Goal: Information Seeking & Learning: Find specific page/section

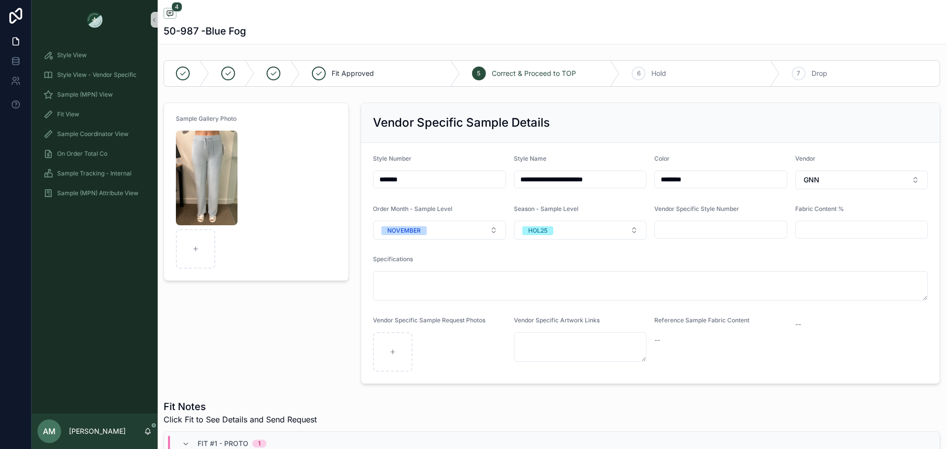
scroll to position [112, 0]
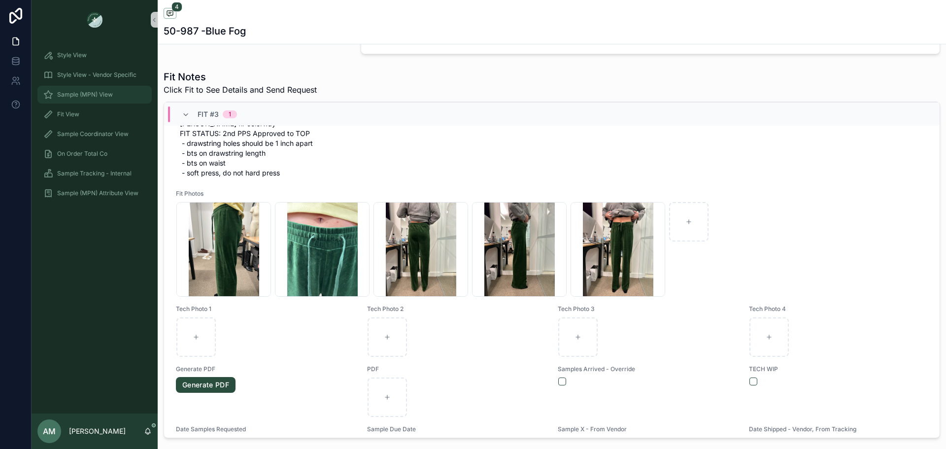
click at [120, 91] on div "Sample (MPN) View" at bounding box center [94, 95] width 102 height 16
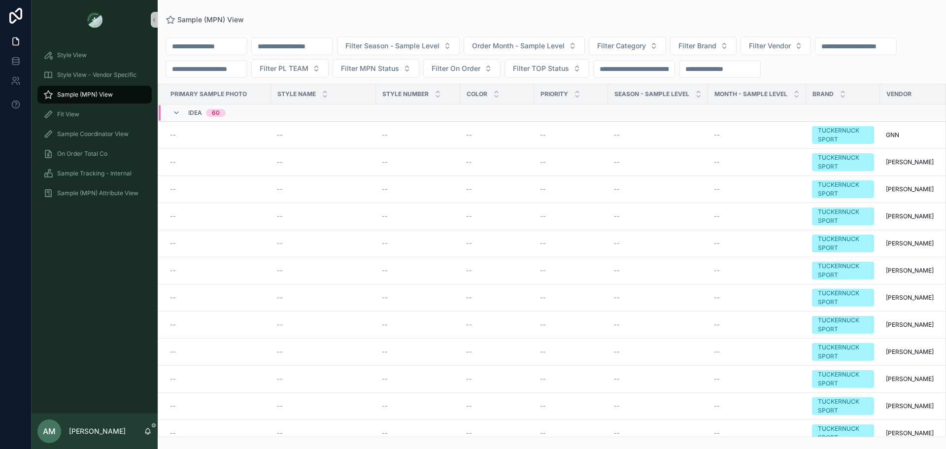
click at [333, 44] on input "scrollable content" at bounding box center [292, 46] width 81 height 14
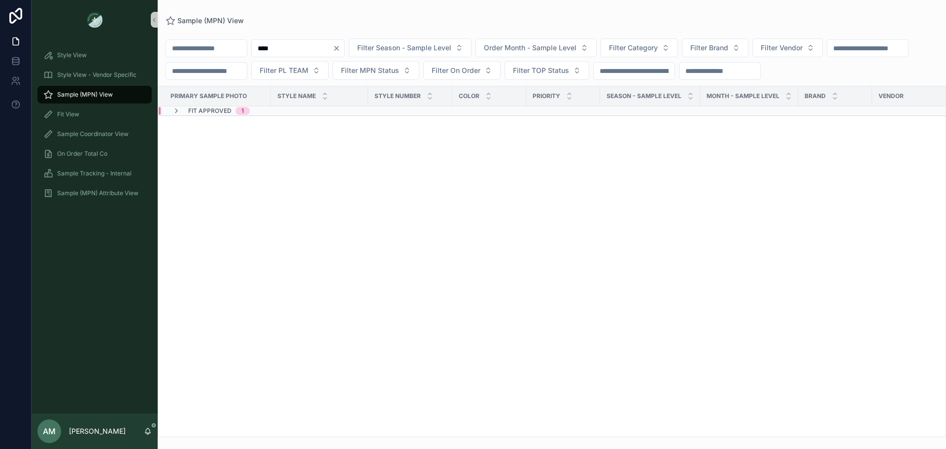
type input "****"
click at [313, 115] on div "Fit Approved 1" at bounding box center [305, 111] width 293 height 8
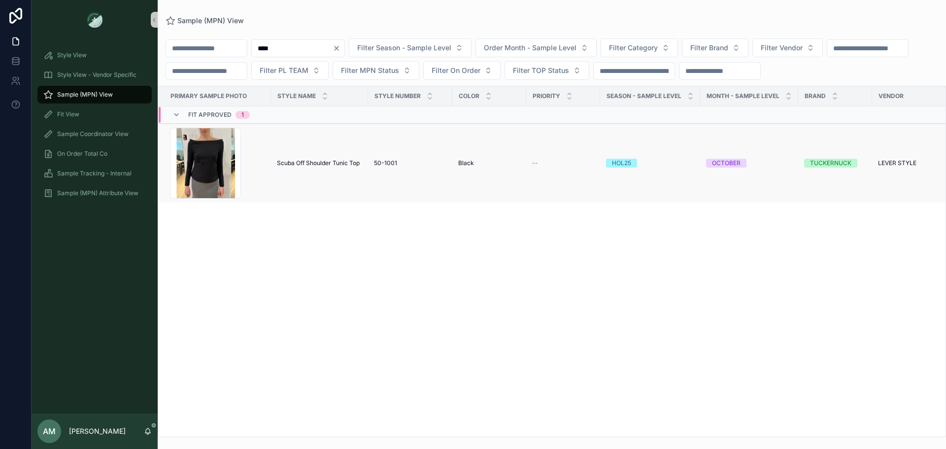
click at [334, 167] on span "Scuba Off Shoulder Tunic Top" at bounding box center [318, 163] width 83 height 8
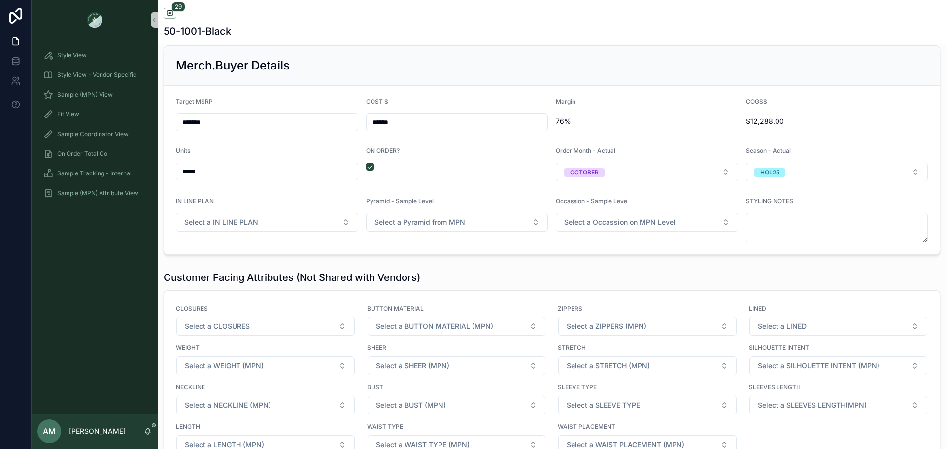
scroll to position [1429, 0]
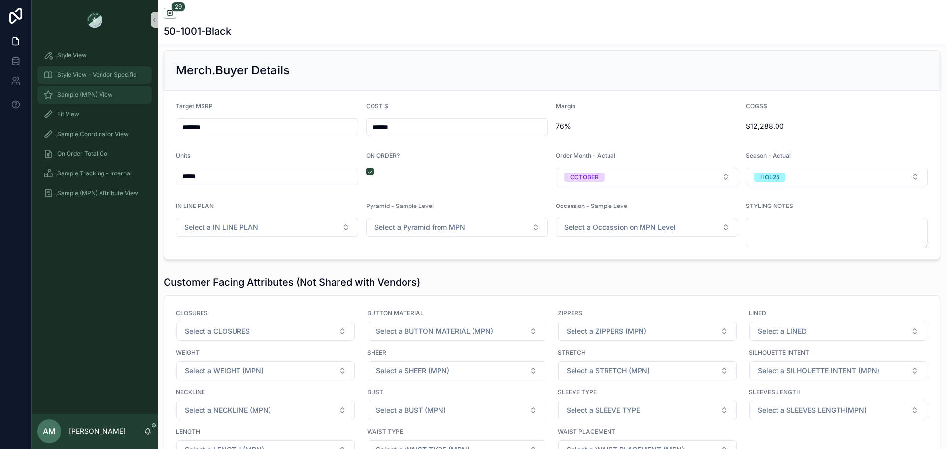
drag, startPoint x: 125, startPoint y: 99, endPoint x: 148, endPoint y: 83, distance: 28.7
click at [125, 99] on div "Sample (MPN) View" at bounding box center [94, 95] width 102 height 16
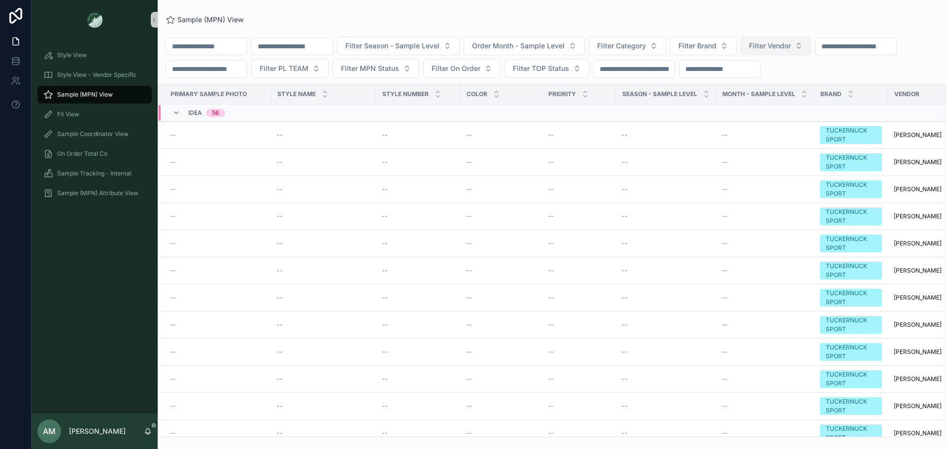
click at [791, 47] on span "Filter Vendor" at bounding box center [770, 46] width 42 height 10
type input "**"
click at [811, 101] on div "[PERSON_NAME]" at bounding box center [826, 102] width 118 height 16
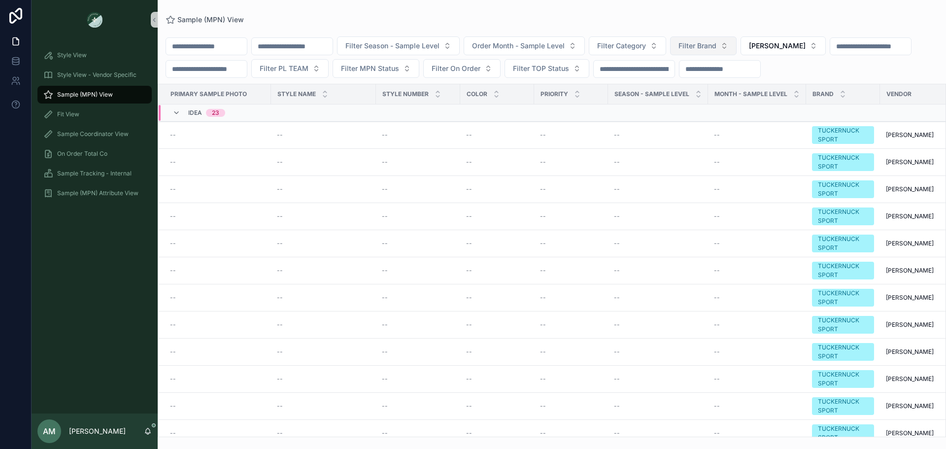
click at [716, 49] on span "Filter Brand" at bounding box center [697, 46] width 38 height 10
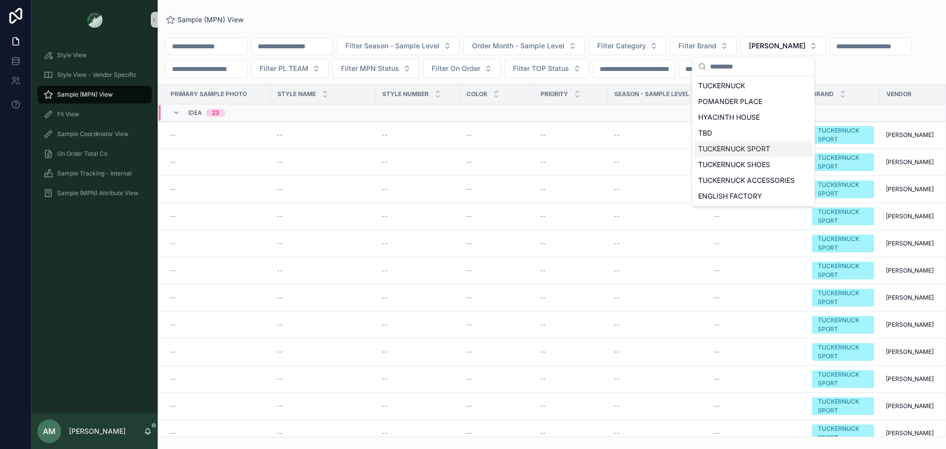
click at [766, 154] on div "TUCKERNUCK SPORT" at bounding box center [753, 149] width 118 height 16
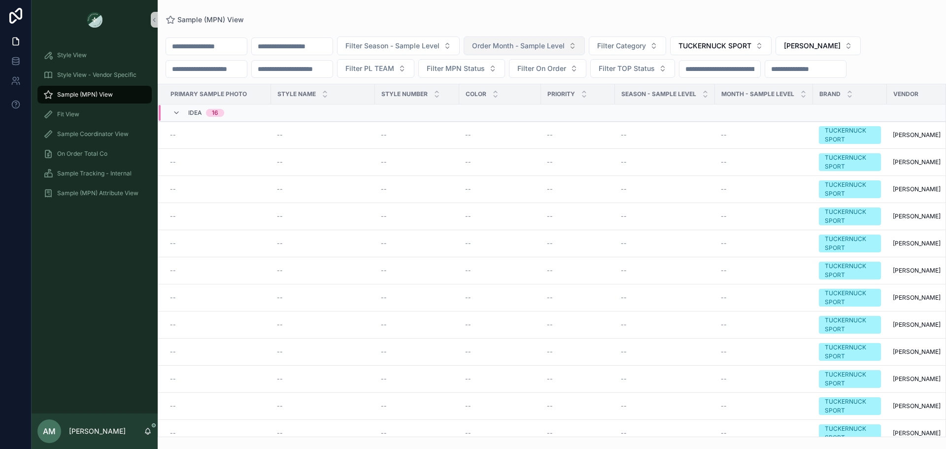
click at [585, 38] on button "Order Month - Sample Level" at bounding box center [524, 45] width 121 height 19
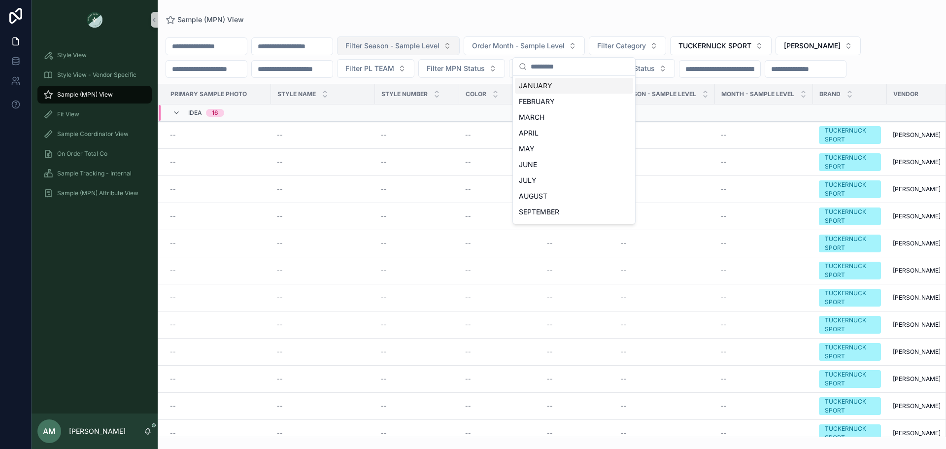
click at [439, 43] on span "Filter Season - Sample Level" at bounding box center [392, 46] width 94 height 10
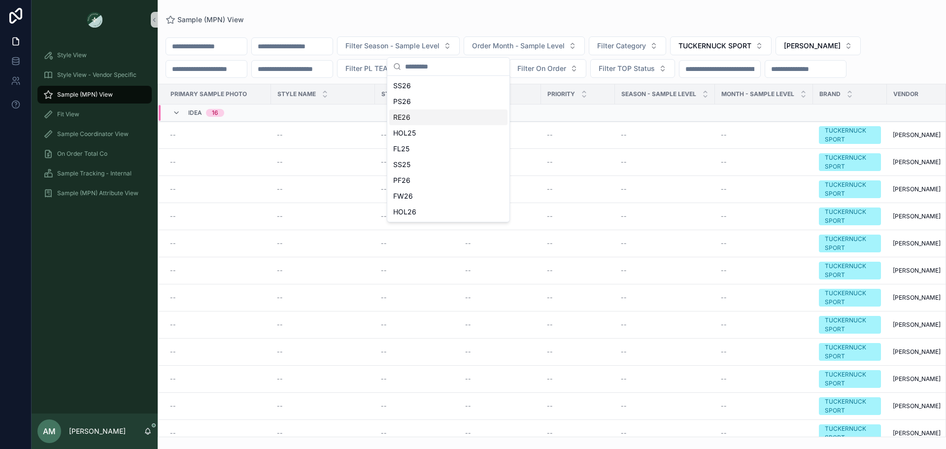
click at [450, 118] on div "RE26" at bounding box center [448, 117] width 118 height 16
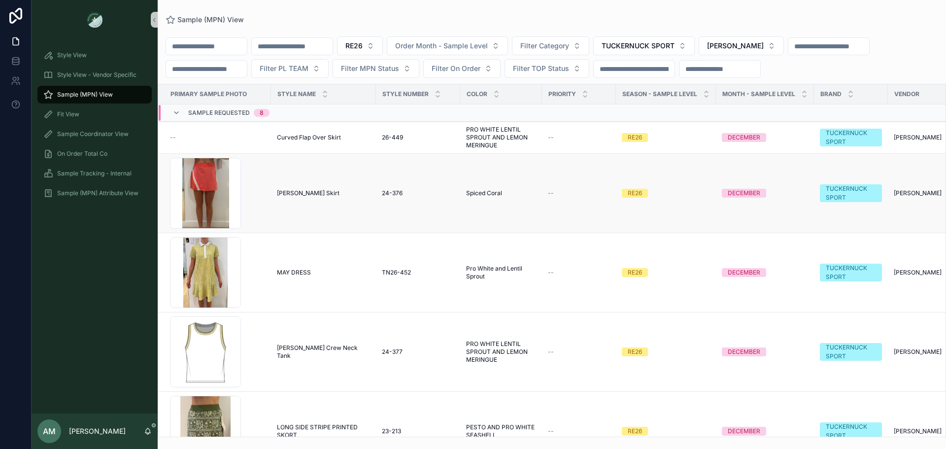
click at [304, 189] on div "[PERSON_NAME] Skirt [PERSON_NAME] Skirt" at bounding box center [323, 193] width 93 height 8
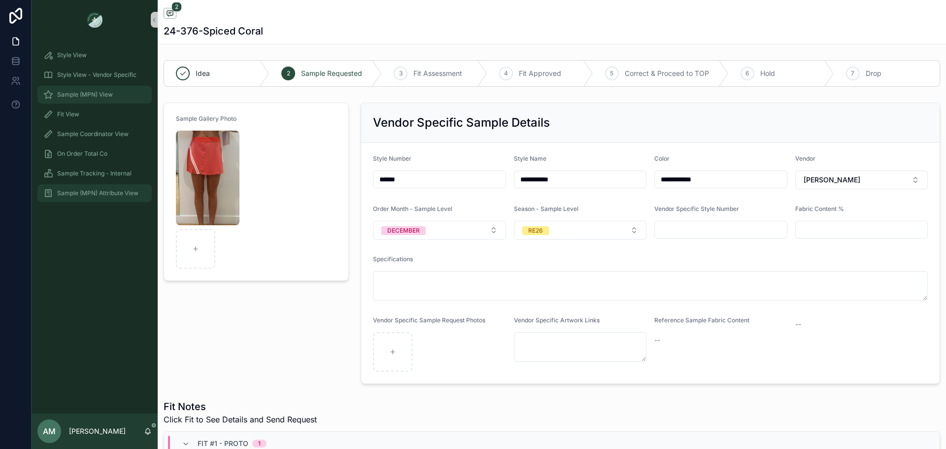
drag, startPoint x: 129, startPoint y: 87, endPoint x: 149, endPoint y: 188, distance: 102.5
click at [129, 87] on div "Sample (MPN) View" at bounding box center [94, 95] width 102 height 16
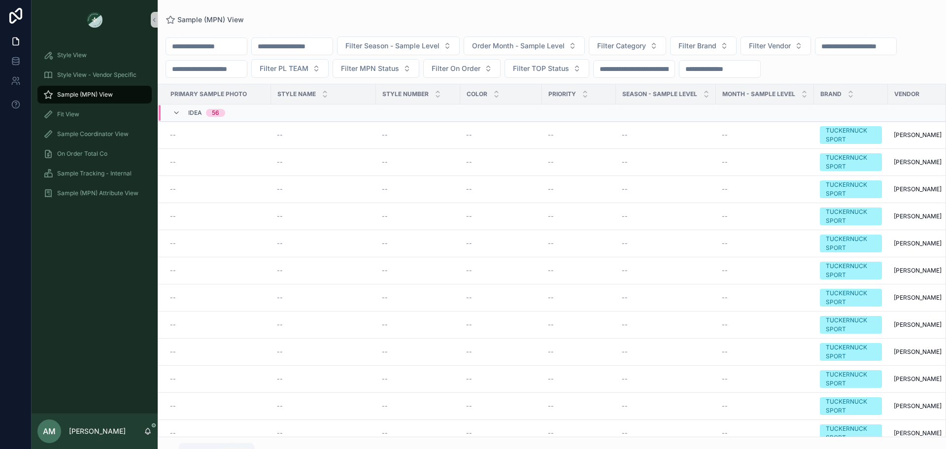
click at [148, 429] on icon "scrollable content" at bounding box center [148, 431] width 8 height 8
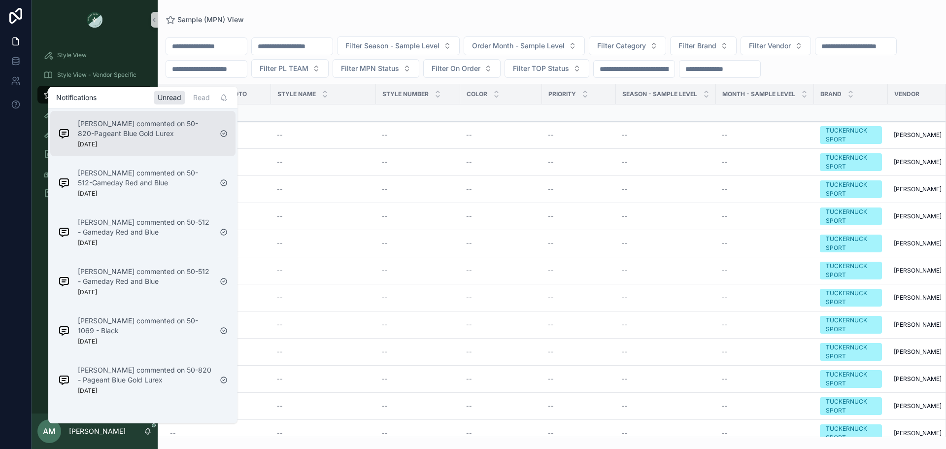
click at [162, 122] on p "[PERSON_NAME] commented on 50-820-Pageant Blue Gold Lurex" at bounding box center [145, 129] width 134 height 20
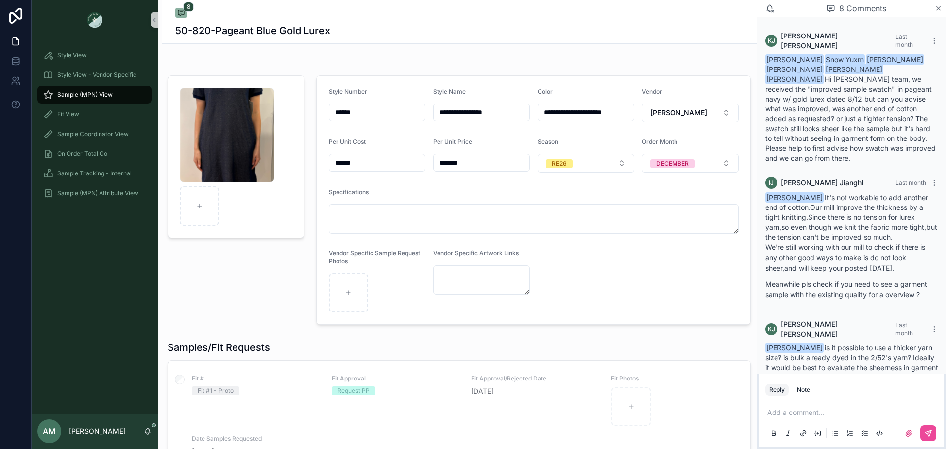
scroll to position [170, 0]
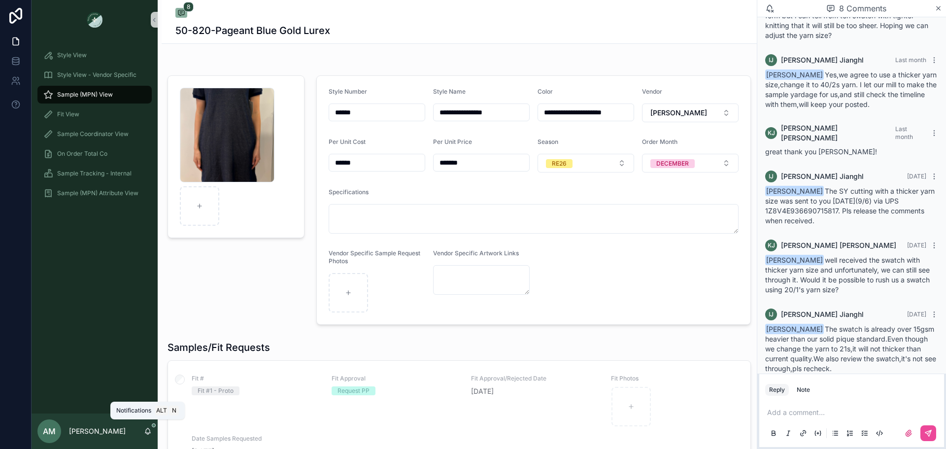
click at [147, 430] on icon "scrollable content" at bounding box center [148, 431] width 8 height 8
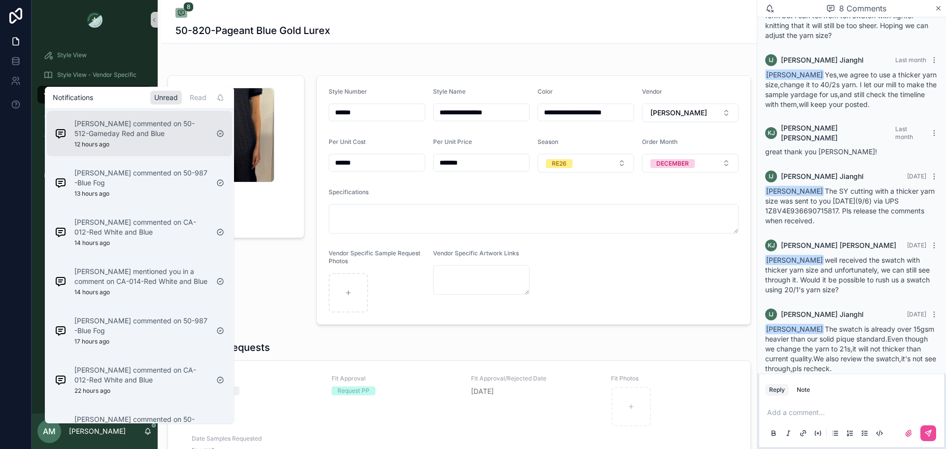
click at [130, 152] on div "[PERSON_NAME] commented on 50-512-Gameday Red and Blue 12 hours ago" at bounding box center [132, 133] width 162 height 37
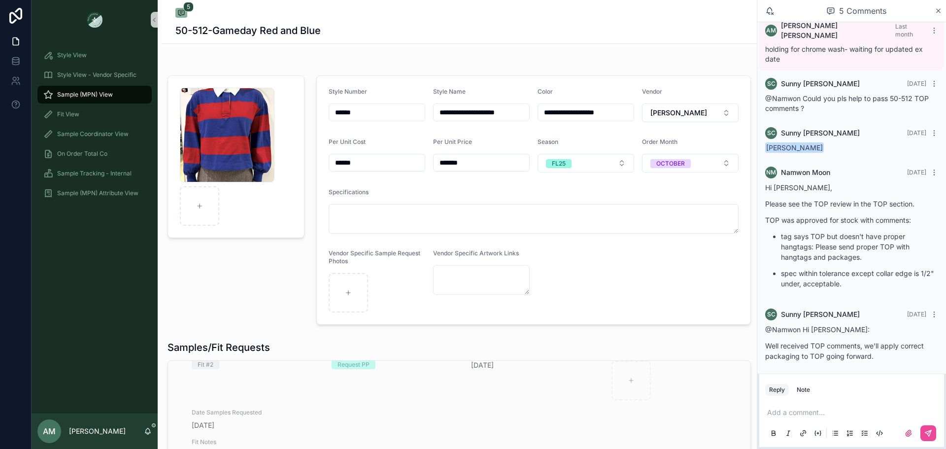
scroll to position [346, 0]
click at [108, 97] on span "Sample (MPN) View" at bounding box center [85, 95] width 56 height 8
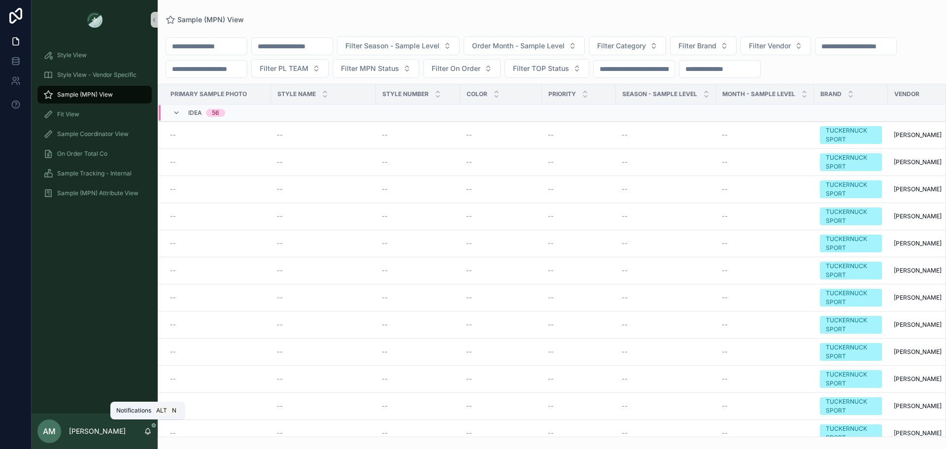
click at [144, 430] on icon "scrollable content" at bounding box center [148, 431] width 8 height 8
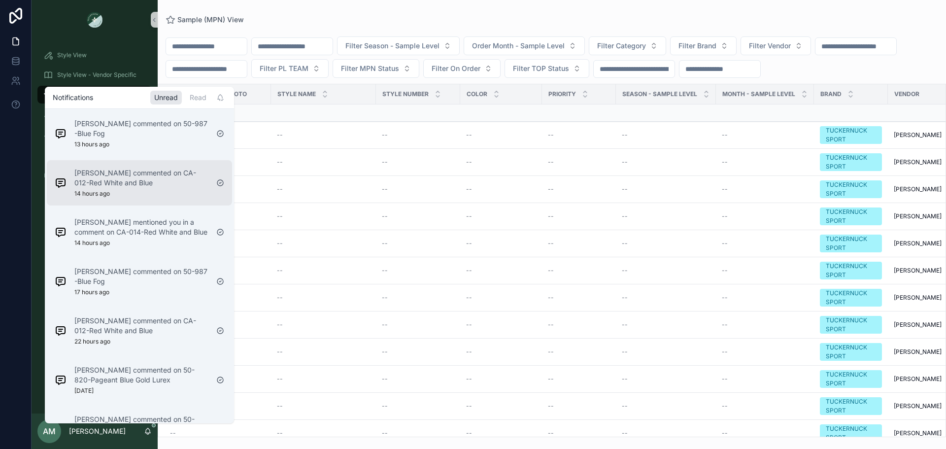
click at [150, 166] on div "[PERSON_NAME] commented on CA-012-Red White and Blue 14 hours ago" at bounding box center [132, 182] width 162 height 37
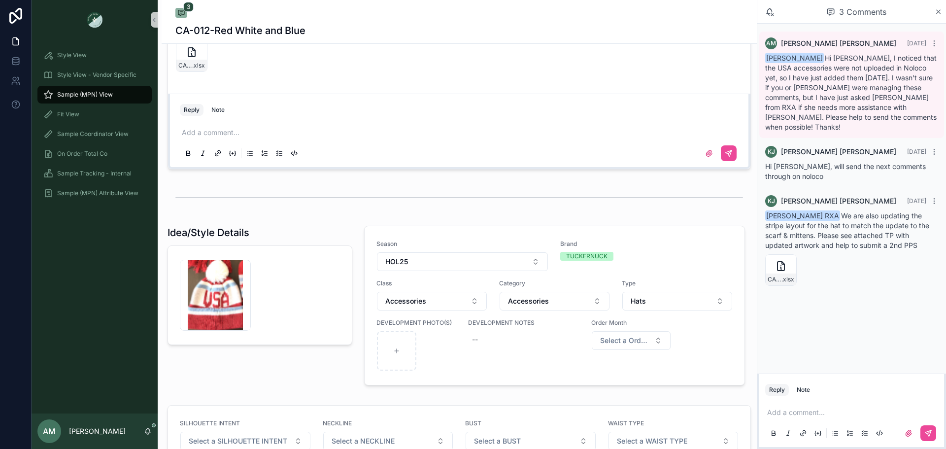
scroll to position [794, 0]
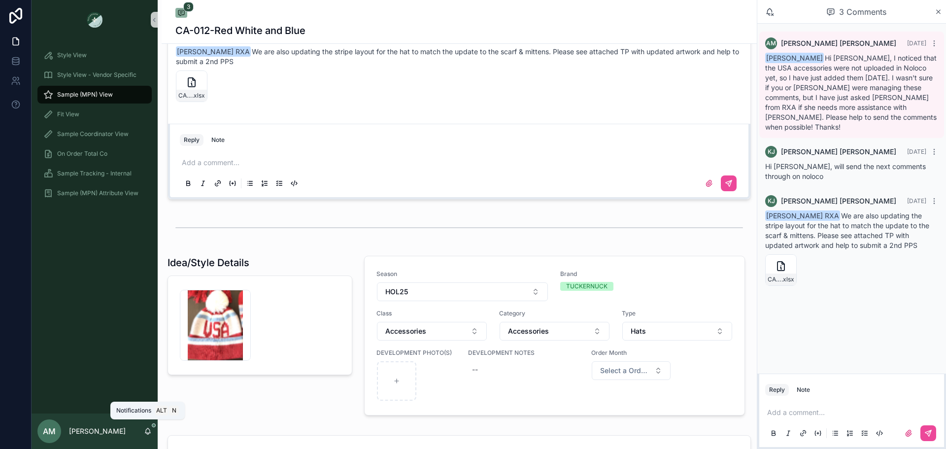
click at [148, 433] on icon "scrollable content" at bounding box center [147, 430] width 5 height 4
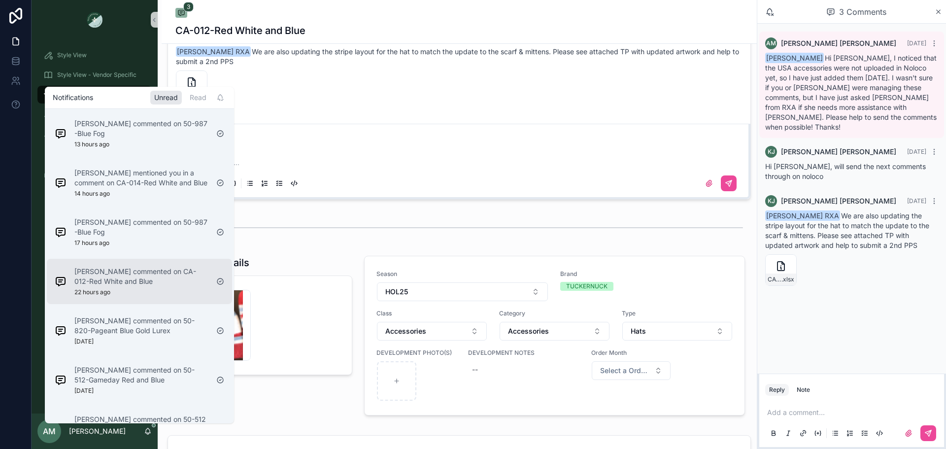
click at [179, 280] on p "[PERSON_NAME] commented on CA-012-Red White and Blue" at bounding box center [141, 277] width 134 height 20
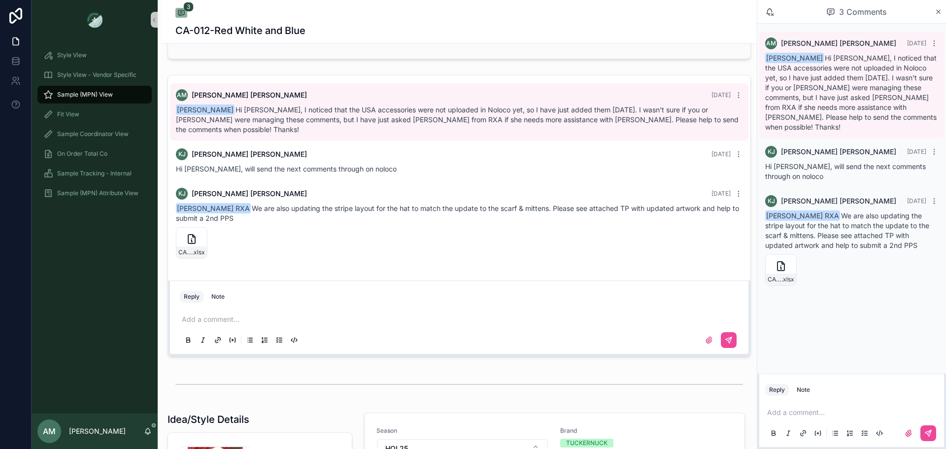
scroll to position [640, 0]
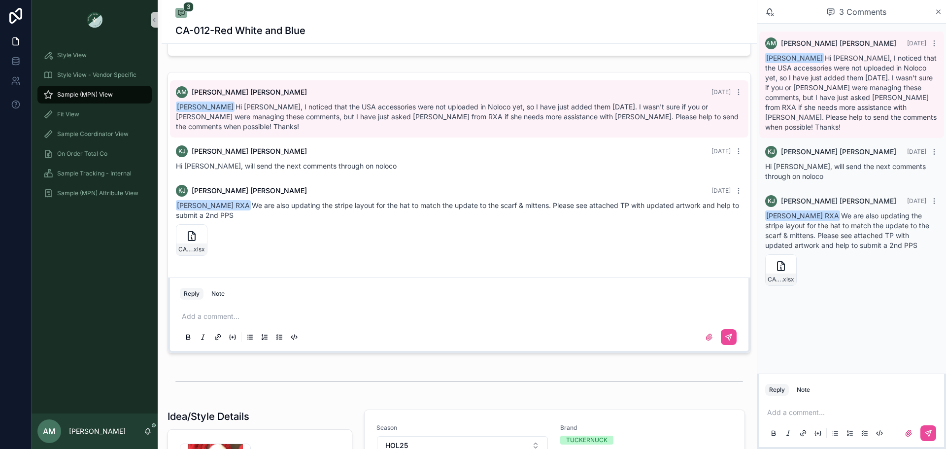
drag, startPoint x: 147, startPoint y: 421, endPoint x: 149, endPoint y: 429, distance: 8.1
click at [148, 425] on div "AM [PERSON_NAME]" at bounding box center [95, 430] width 126 height 35
click at [149, 429] on icon "scrollable content" at bounding box center [147, 430] width 5 height 4
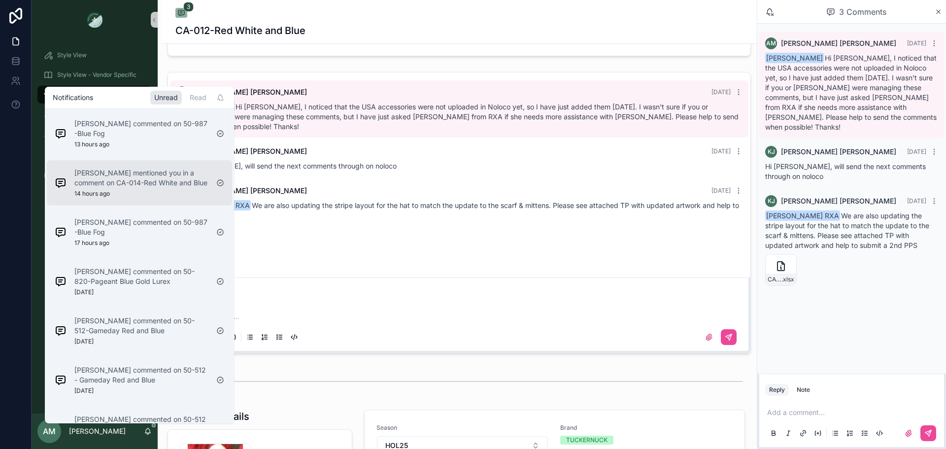
click at [132, 178] on p "[PERSON_NAME] mentioned you in a comment on CA-014-Red White and Blue" at bounding box center [141, 178] width 134 height 20
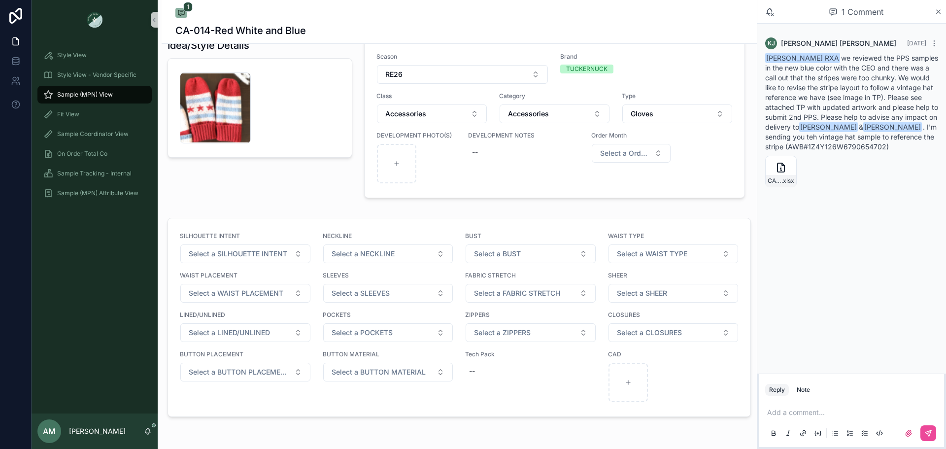
scroll to position [962, 0]
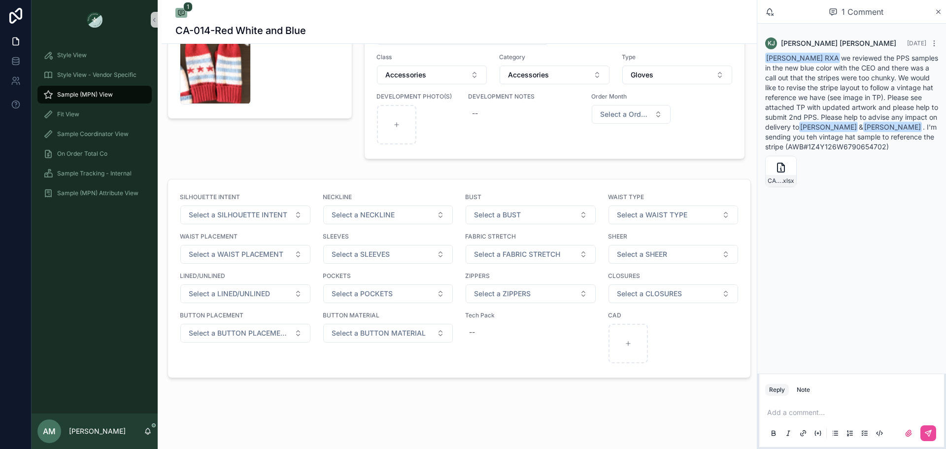
click at [153, 430] on div "AM [PERSON_NAME]" at bounding box center [95, 430] width 126 height 35
click at [152, 430] on div "AM [PERSON_NAME]" at bounding box center [95, 430] width 126 height 35
click at [151, 431] on icon "scrollable content" at bounding box center [148, 431] width 8 height 8
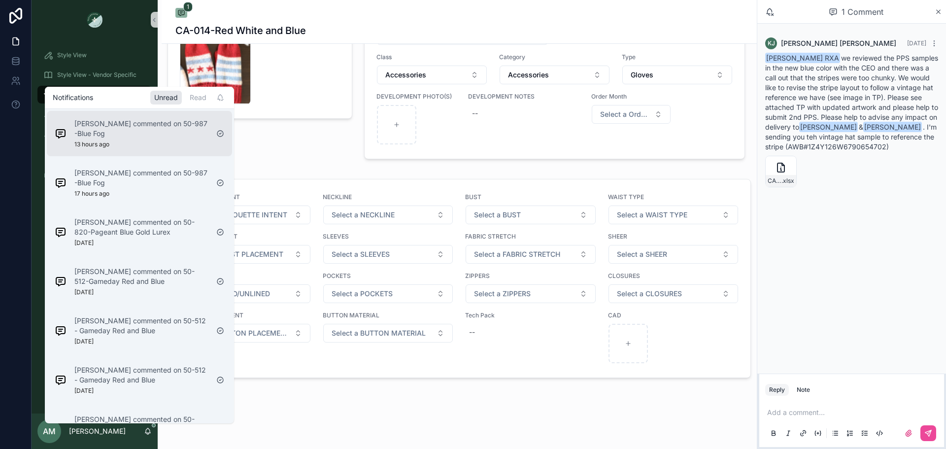
click at [155, 134] on p "[PERSON_NAME] commented on 50-987 -Blue Fog" at bounding box center [141, 129] width 134 height 20
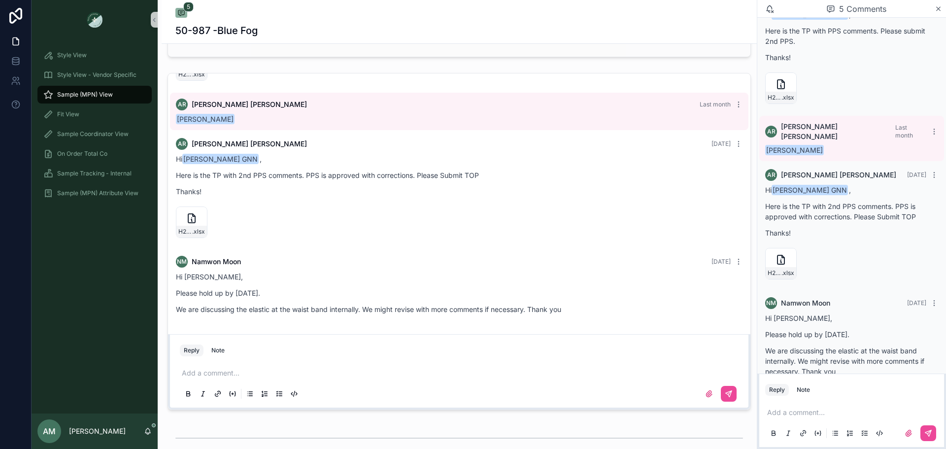
scroll to position [640, 0]
click at [108, 93] on span "Sample (MPN) View" at bounding box center [85, 95] width 56 height 8
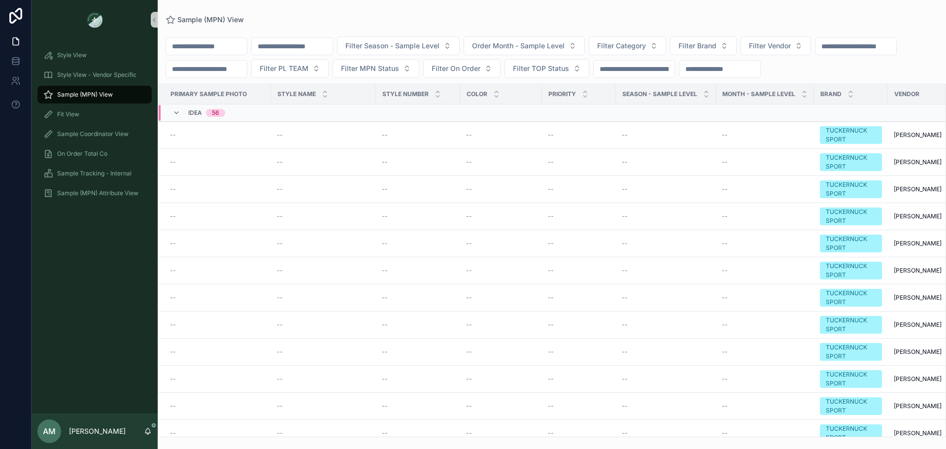
click at [245, 49] on input "scrollable content" at bounding box center [206, 46] width 81 height 14
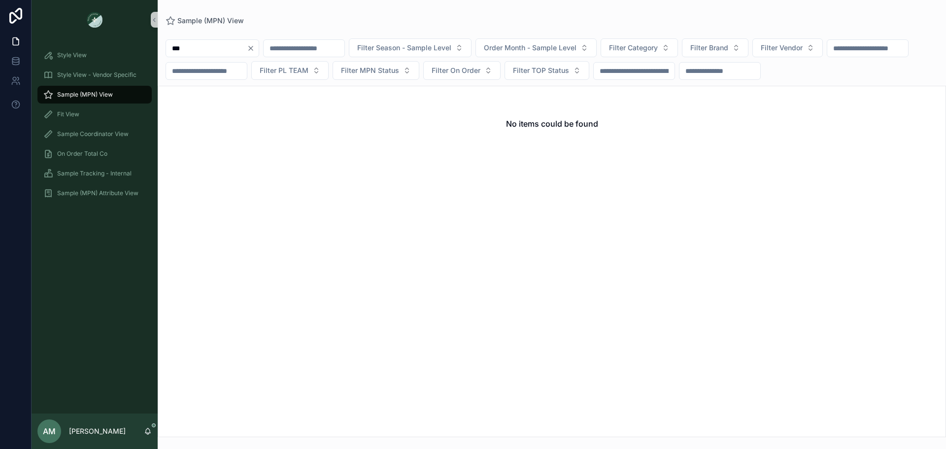
type input "***"
click at [255, 49] on icon "Clear" at bounding box center [251, 48] width 8 height 8
click at [327, 50] on input "scrollable content" at bounding box center [292, 48] width 81 height 14
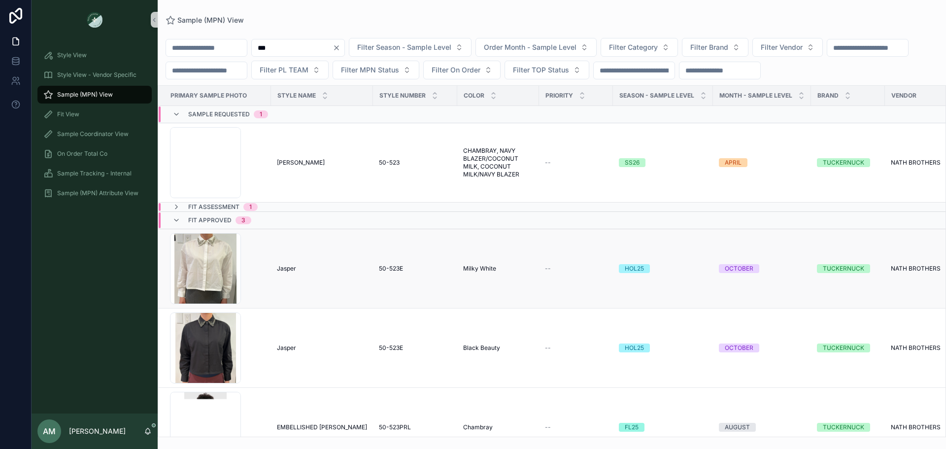
scroll to position [58, 0]
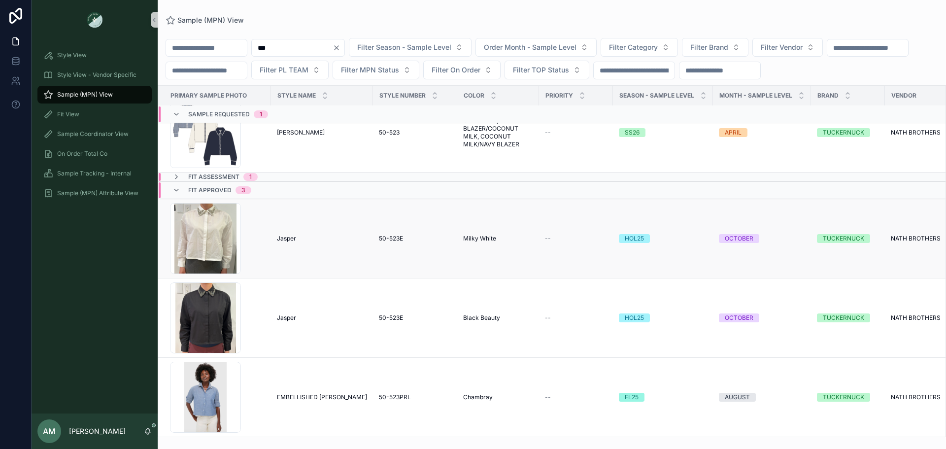
type input "***"
click at [293, 234] on span "Jasper" at bounding box center [286, 238] width 19 height 8
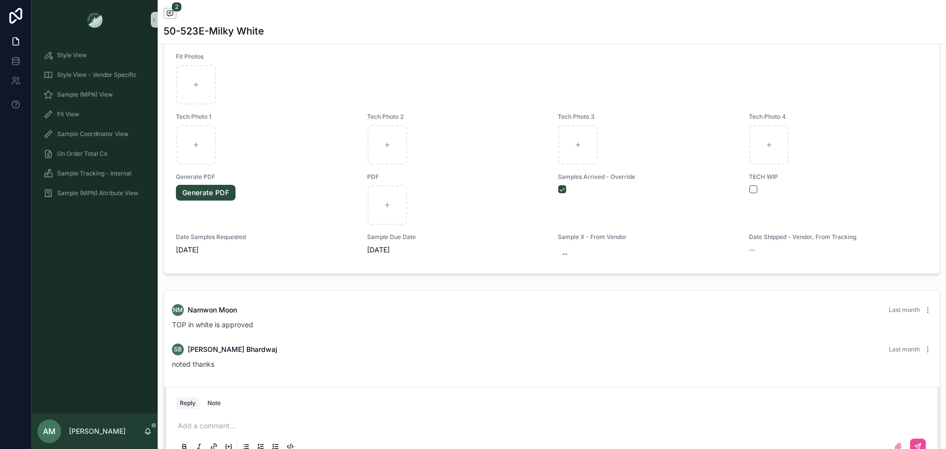
scroll to position [493, 0]
